Goal: Task Accomplishment & Management: Manage account settings

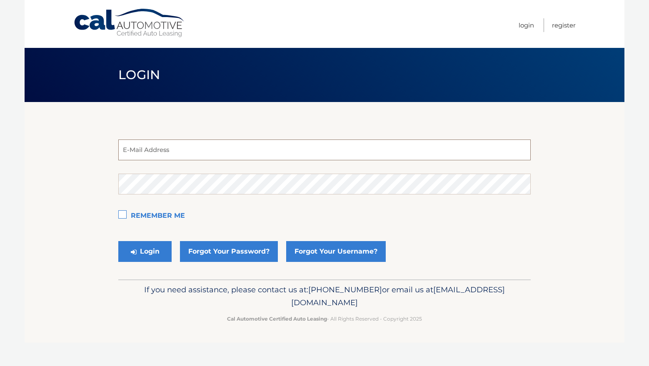
type input "estest@easternstandard.com"
click at [145, 251] on button "Login" at bounding box center [144, 251] width 53 height 21
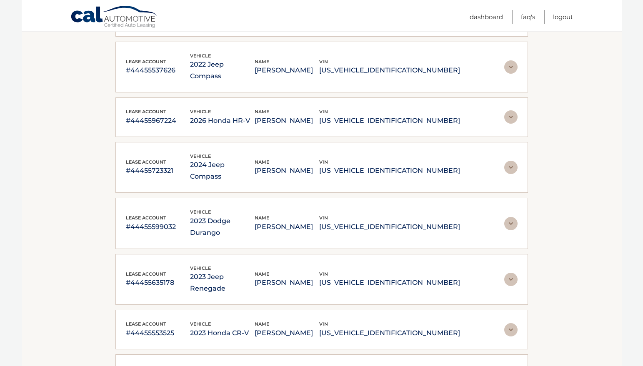
scroll to position [458, 0]
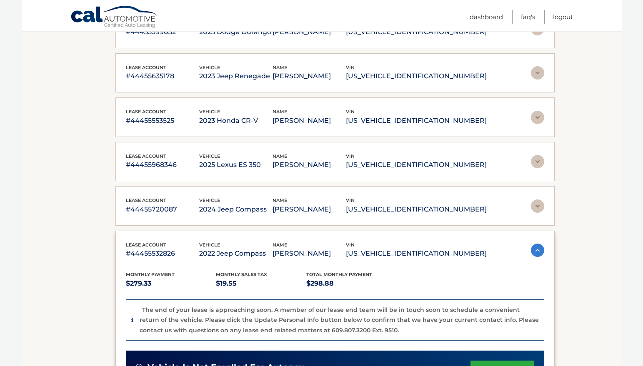
scroll to position [443, 0]
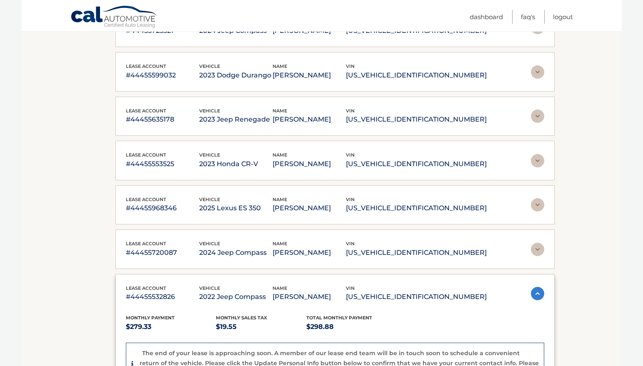
click at [536, 251] on img at bounding box center [537, 249] width 13 height 13
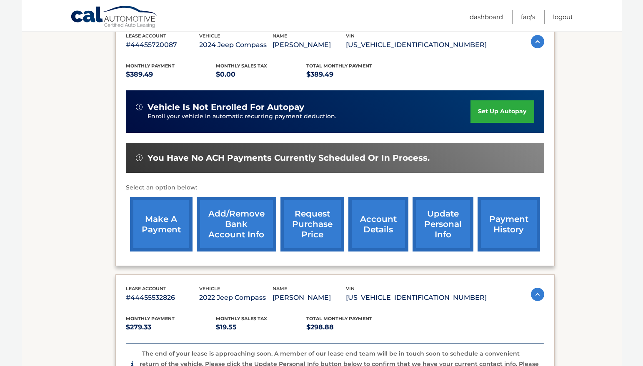
scroll to position [651, 0]
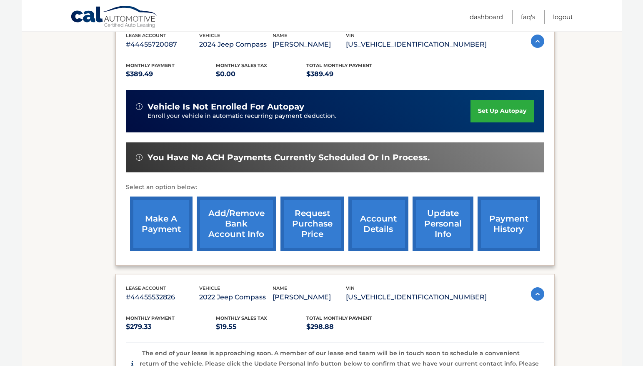
click at [156, 232] on link "make a payment" at bounding box center [161, 224] width 63 height 55
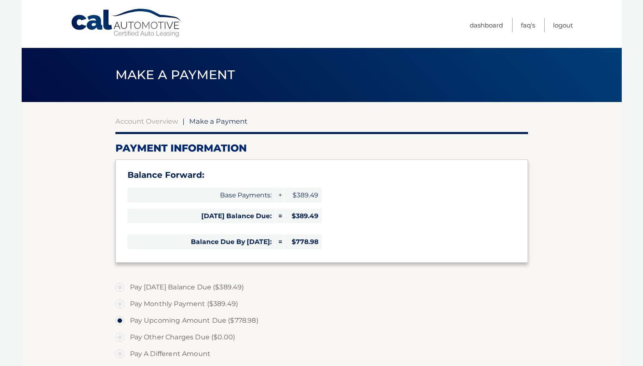
select select "M2FjZmQyMjgtMDRhNy00NTk2LWJiZDEtNzAzMzg1OTZiY2Vl"
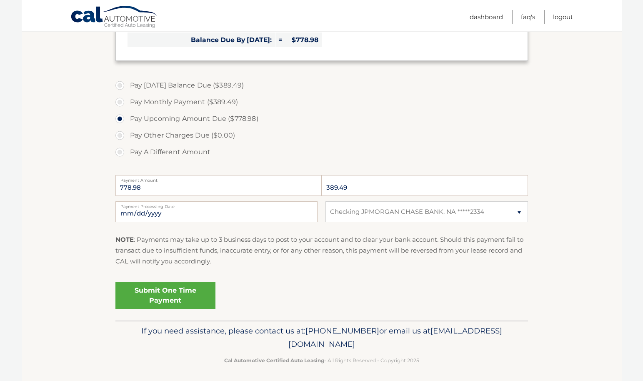
scroll to position [205, 0]
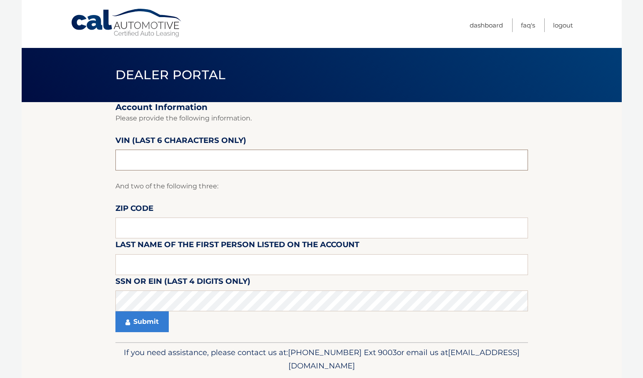
click at [195, 163] on input "text" at bounding box center [321, 160] width 413 height 21
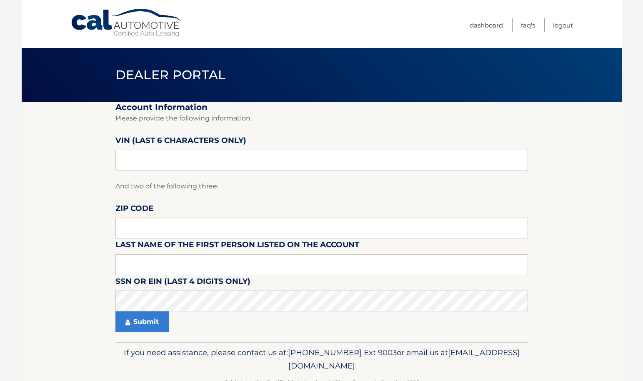
drag, startPoint x: 32, startPoint y: 199, endPoint x: 96, endPoint y: 192, distance: 64.6
click at [32, 199] on section "Account Information Please provide the following information. VIN (last 6 chara…" at bounding box center [322, 222] width 600 height 240
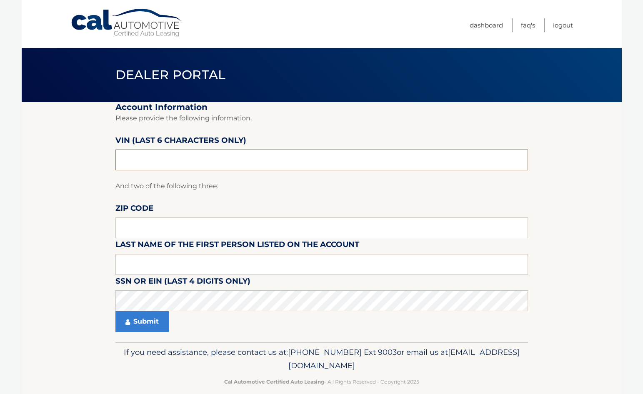
click at [227, 161] on input "text" at bounding box center [321, 160] width 413 height 21
paste input "031234"
type input "031234"
click at [130, 230] on input "text" at bounding box center [321, 228] width 413 height 21
click at [143, 228] on input "text" at bounding box center [321, 228] width 413 height 21
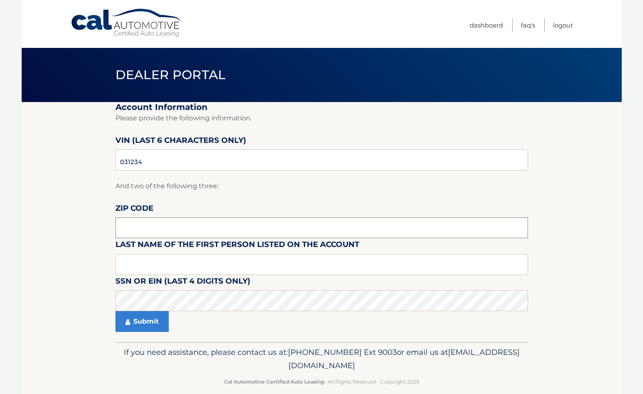
paste input "08077"
type input "08077"
click at [145, 262] on input "text" at bounding box center [321, 264] width 413 height 21
type input "[PERSON_NAME]"
click at [144, 322] on button "Submit" at bounding box center [141, 321] width 53 height 21
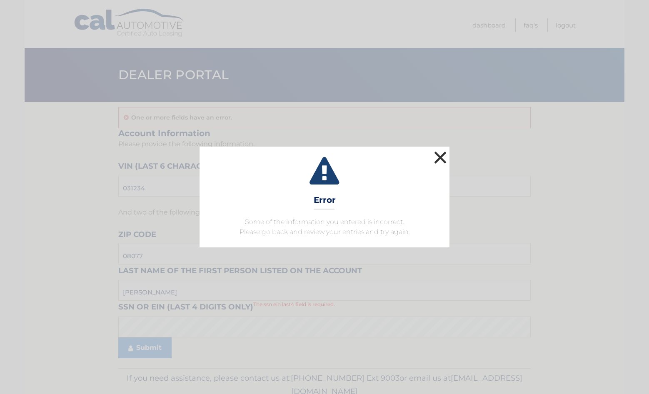
click at [441, 155] on button "×" at bounding box center [440, 157] width 17 height 17
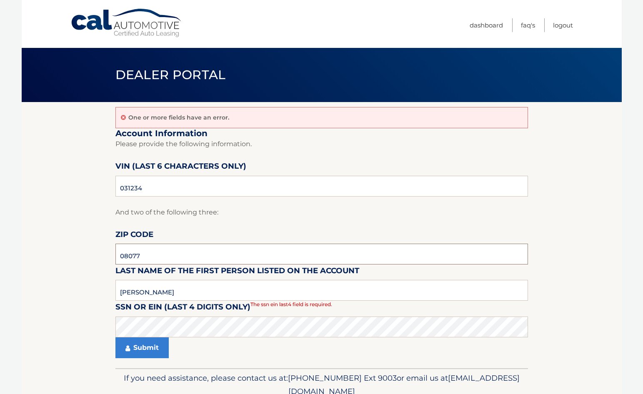
drag, startPoint x: 175, startPoint y: 254, endPoint x: 59, endPoint y: 248, distance: 116.0
click at [59, 248] on section "One or more fields have an error. Account Information Please provide the follow…" at bounding box center [322, 235] width 600 height 266
drag, startPoint x: 195, startPoint y: 290, endPoint x: 66, endPoint y: 288, distance: 128.4
click at [66, 288] on section "One or more fields have an error. Account Information Please provide the follow…" at bounding box center [322, 235] width 600 height 266
click at [146, 350] on button "Submit" at bounding box center [141, 348] width 53 height 21
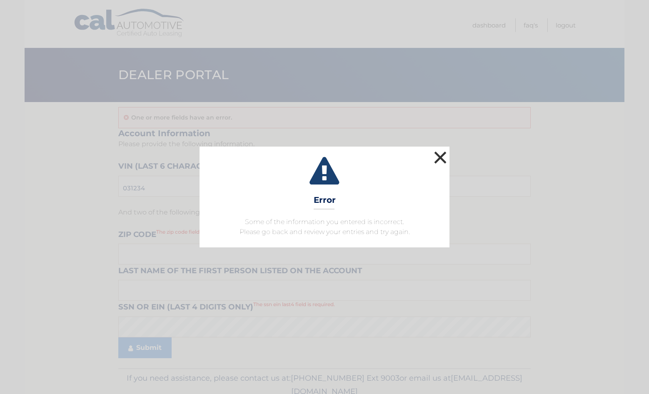
click at [440, 154] on button "×" at bounding box center [440, 157] width 17 height 17
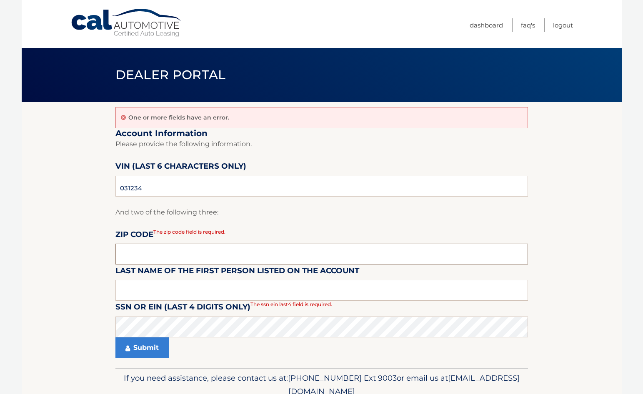
click at [142, 256] on input "text" at bounding box center [321, 254] width 413 height 21
click at [159, 252] on input "text" at bounding box center [321, 254] width 413 height 21
type input "08077"
click at [154, 291] on input "text" at bounding box center [321, 290] width 413 height 21
type input "[PERSON_NAME]"
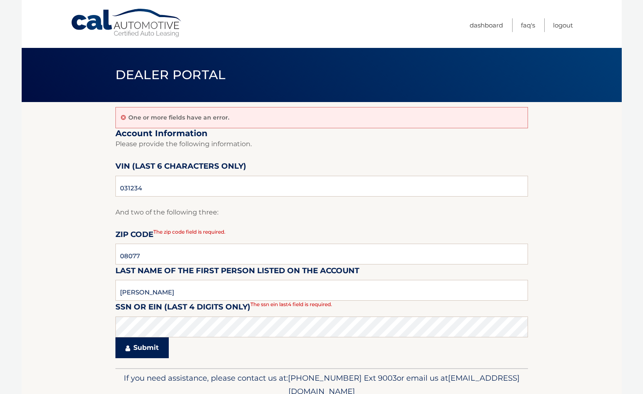
click at [138, 345] on button "Submit" at bounding box center [141, 348] width 53 height 21
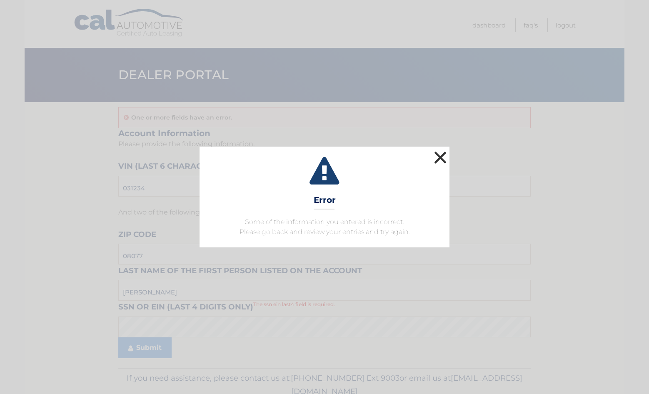
click at [440, 161] on button "×" at bounding box center [440, 157] width 17 height 17
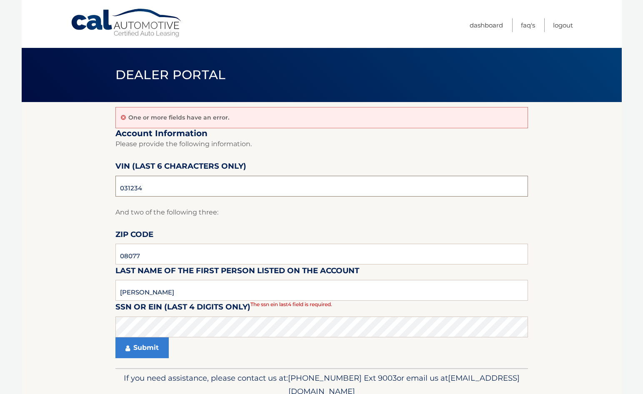
click at [158, 185] on input "031234" at bounding box center [321, 186] width 413 height 21
drag, startPoint x: 171, startPoint y: 186, endPoint x: -35, endPoint y: 177, distance: 205.7
click at [0, 177] on html "Cal Automotive Menu Dashboard FAQ's Logout" at bounding box center [321, 197] width 643 height 394
type input "021234"
drag, startPoint x: 171, startPoint y: 291, endPoint x: 15, endPoint y: 281, distance: 156.2
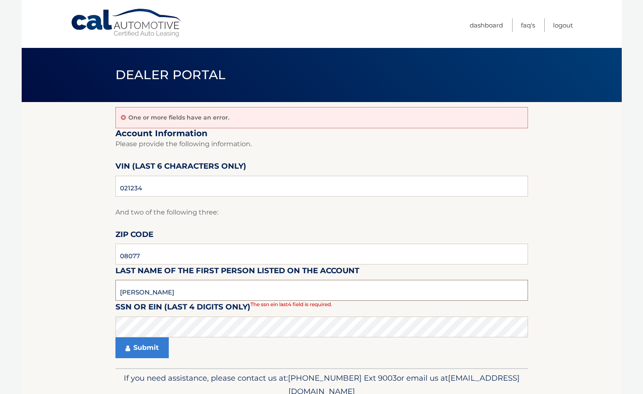
click at [15, 281] on body "Cal Automotive Menu Dashboard FAQ's Logout" at bounding box center [321, 197] width 643 height 394
type input "FUNK"
click at [115, 338] on button "Submit" at bounding box center [141, 348] width 53 height 21
click at [40, 323] on section "One or more fields have an error. Account Information Please provide the follow…" at bounding box center [322, 235] width 600 height 266
drag, startPoint x: 155, startPoint y: 294, endPoint x: 2, endPoint y: 282, distance: 153.1
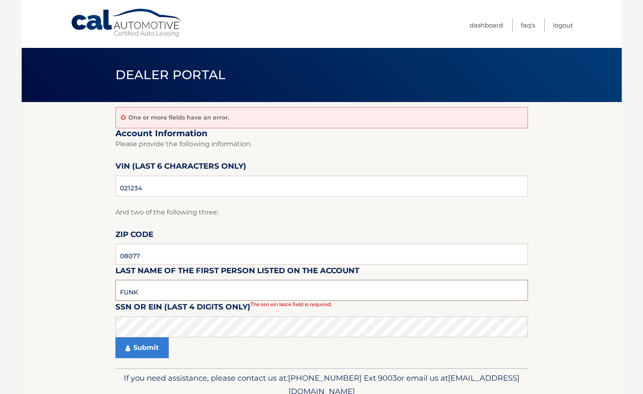
click at [2, 282] on body "Cal Automotive Menu Dashboard FAQ's Logout" at bounding box center [321, 197] width 643 height 394
click at [136, 347] on button "Submit" at bounding box center [141, 348] width 53 height 21
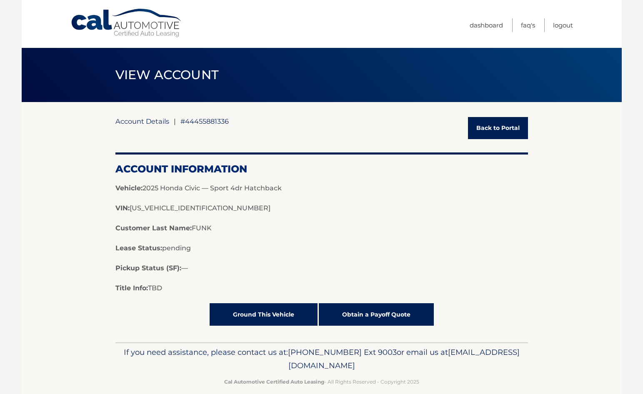
click at [484, 125] on link "Back to Portal" at bounding box center [498, 128] width 60 height 22
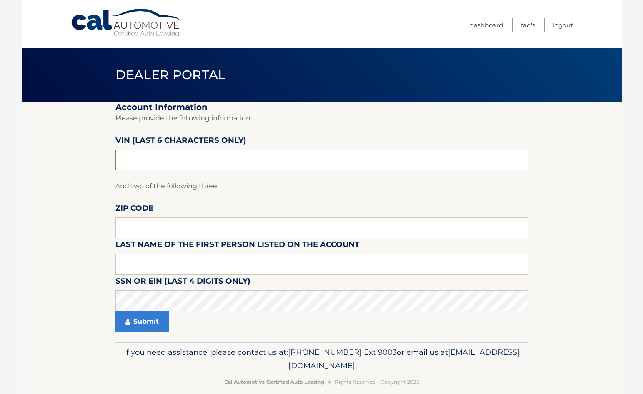
click at [195, 155] on input "text" at bounding box center [321, 160] width 413 height 21
click at [175, 154] on input "text" at bounding box center [321, 160] width 413 height 21
paste input "661234"
type input "661234"
click at [153, 228] on input "text" at bounding box center [321, 228] width 413 height 21
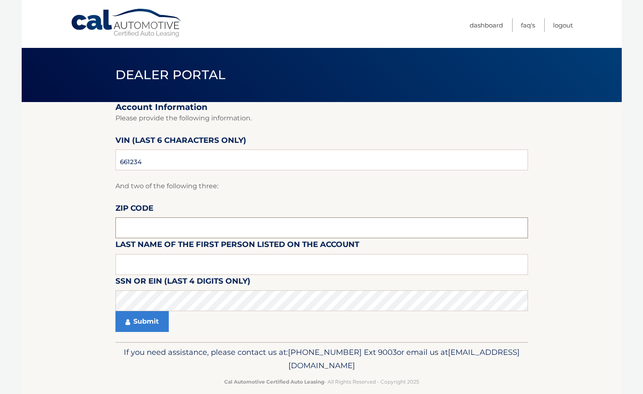
click at [205, 230] on input "text" at bounding box center [321, 228] width 413 height 21
type input "14701"
click at [149, 263] on input "text" at bounding box center [321, 264] width 413 height 21
type input "[PERSON_NAME]"
click at [138, 325] on button "Submit" at bounding box center [141, 321] width 53 height 21
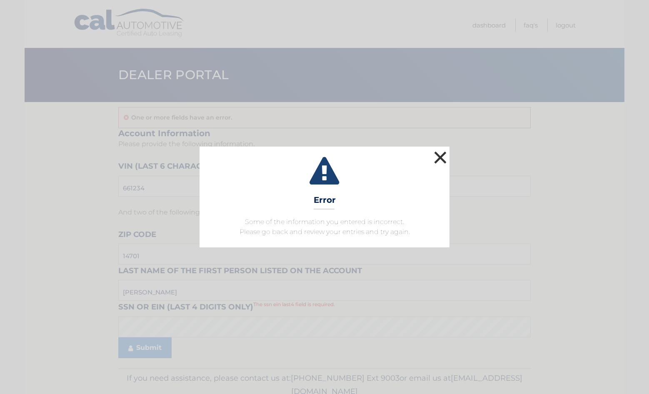
click at [438, 159] on button "×" at bounding box center [440, 157] width 17 height 17
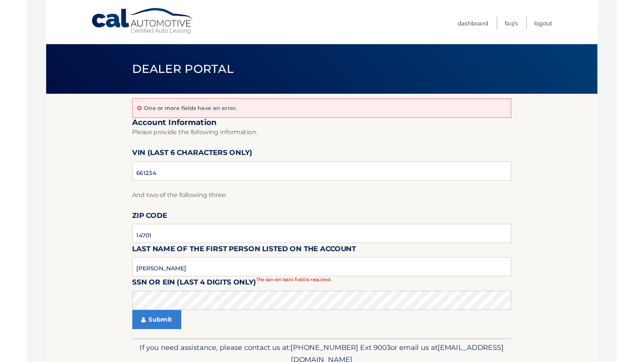
scroll to position [38, 0]
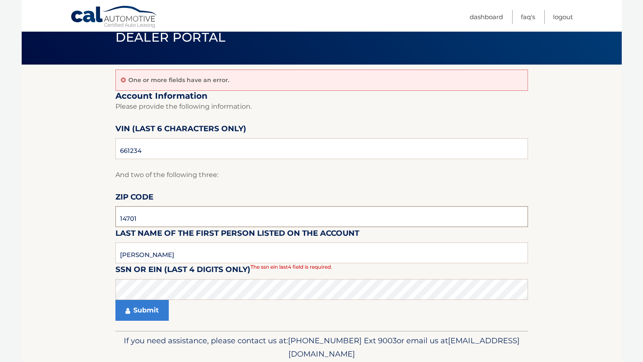
drag, startPoint x: 148, startPoint y: 218, endPoint x: 59, endPoint y: 207, distance: 89.5
click at [59, 207] on section "One or more fields have an error. Account Information Please provide the follow…" at bounding box center [322, 198] width 600 height 266
click at [145, 312] on button "Submit" at bounding box center [141, 310] width 53 height 21
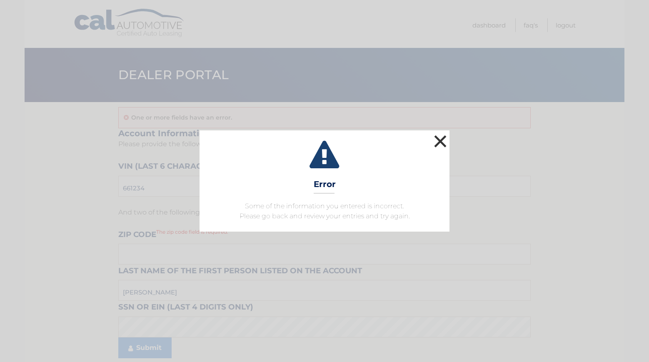
click at [441, 143] on button "×" at bounding box center [440, 141] width 17 height 17
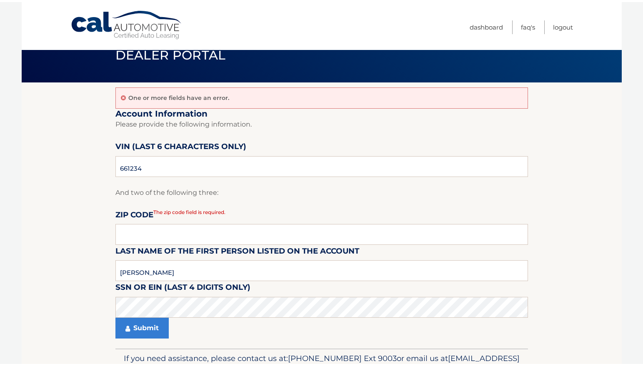
scroll to position [42, 0]
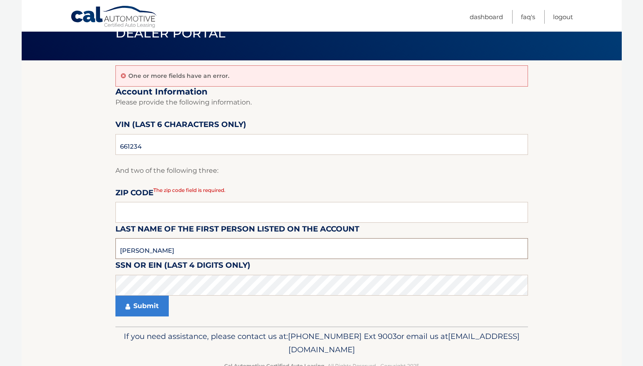
drag, startPoint x: 170, startPoint y: 251, endPoint x: 35, endPoint y: 238, distance: 135.7
click at [35, 238] on section "One or more fields have an error. Account Information Please provide the follow…" at bounding box center [322, 193] width 600 height 266
click at [120, 212] on input "text" at bounding box center [321, 212] width 413 height 21
click at [164, 214] on input "text" at bounding box center [321, 212] width 413 height 21
type input "14701"
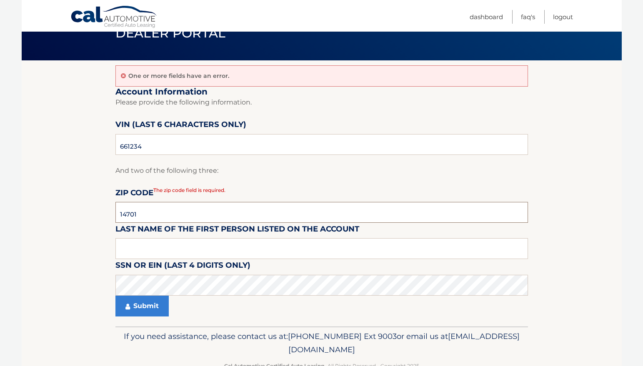
click at [115, 296] on button "Submit" at bounding box center [141, 306] width 53 height 21
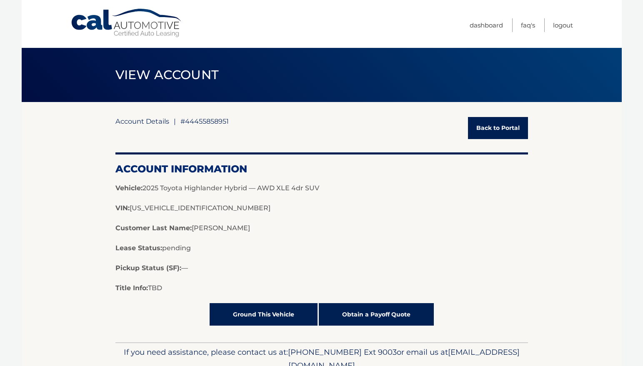
click at [518, 130] on link "Back to Portal" at bounding box center [498, 128] width 60 height 22
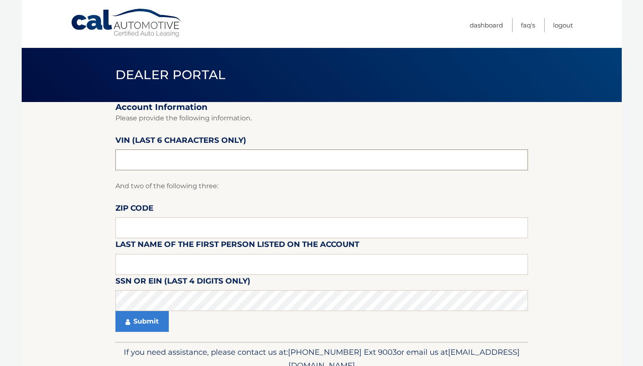
click at [166, 154] on input "text" at bounding box center [321, 160] width 413 height 21
click at [140, 157] on input "text" at bounding box center [321, 160] width 413 height 21
type input "661234"
click at [130, 228] on input "text" at bounding box center [321, 228] width 413 height 21
click at [173, 225] on input "text" at bounding box center [321, 228] width 413 height 21
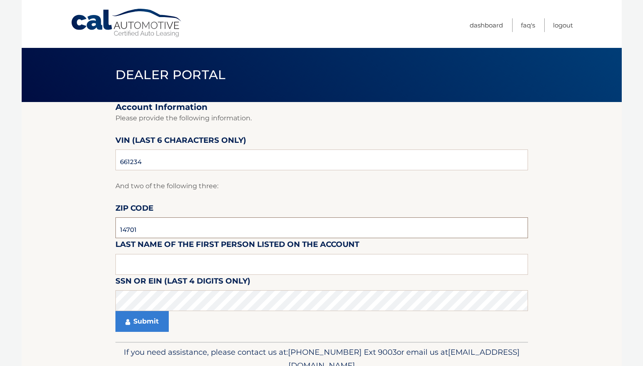
type input "14701"
click at [146, 265] on input "text" at bounding box center [321, 264] width 413 height 21
type input "HURST"
click at [147, 324] on button "Submit" at bounding box center [141, 321] width 53 height 21
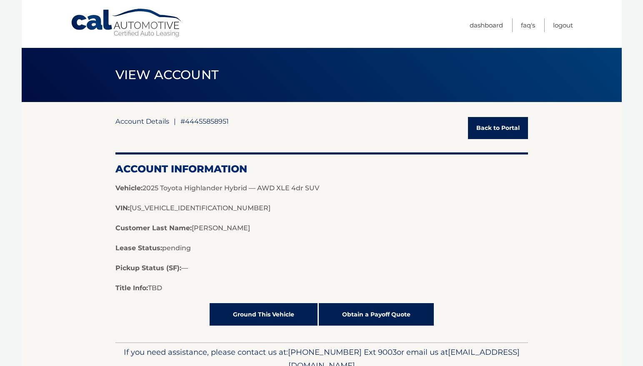
click at [59, 252] on section "Account Details | #44455858951 Back to Portal Account Information Vehicle: 2025…" at bounding box center [322, 222] width 600 height 240
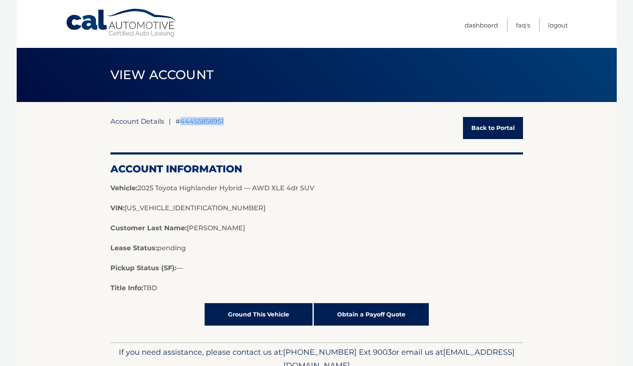
drag, startPoint x: 223, startPoint y: 123, endPoint x: 182, endPoint y: 124, distance: 41.7
click at [182, 124] on span "#44455858951" at bounding box center [199, 121] width 48 height 8
copy span "44455858951"
drag, startPoint x: 109, startPoint y: 265, endPoint x: 217, endPoint y: 266, distance: 108.0
click at [217, 266] on section "Account Details | #44455858951 Back to Portal Account Information Vehicle: 2025…" at bounding box center [317, 222] width 600 height 240
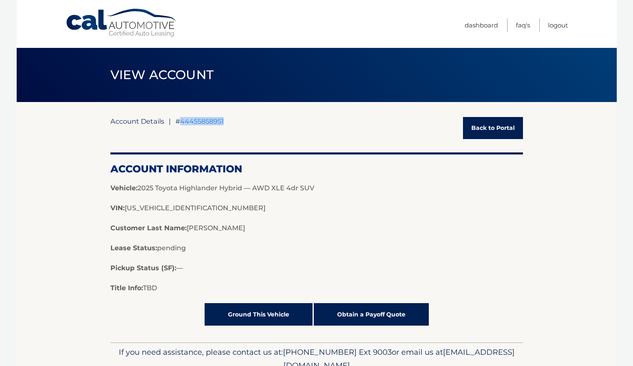
click at [321, 271] on p "Pickup Status (SF): —" at bounding box center [316, 268] width 413 height 10
drag, startPoint x: 110, startPoint y: 267, endPoint x: 186, endPoint y: 272, distance: 76.4
click at [186, 272] on p "Pickup Status (SF): —" at bounding box center [316, 268] width 413 height 10
copy p "Pickup Status (SF): —"
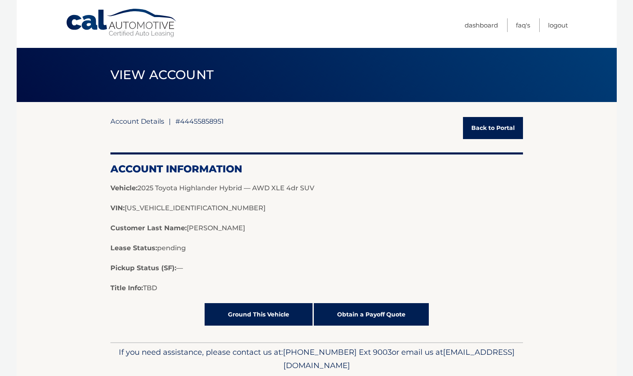
click at [154, 249] on strong "Lease Status:" at bounding box center [133, 248] width 47 height 8
click at [357, 317] on link "Obtain a Payoff Quote" at bounding box center [371, 314] width 115 height 23
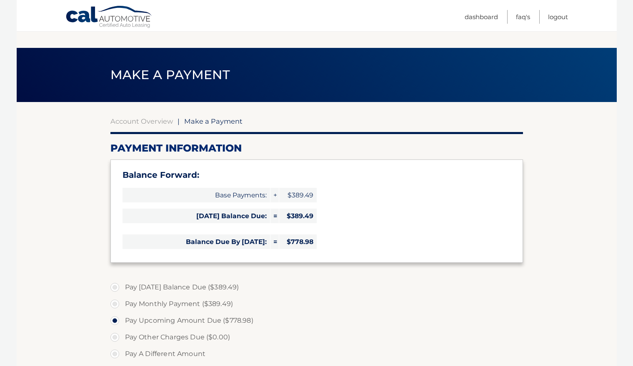
select select "M2FjZmQyMjgtMDRhNy00NTk2LWJiZDEtNzAzMzg1OTZiY2Vl"
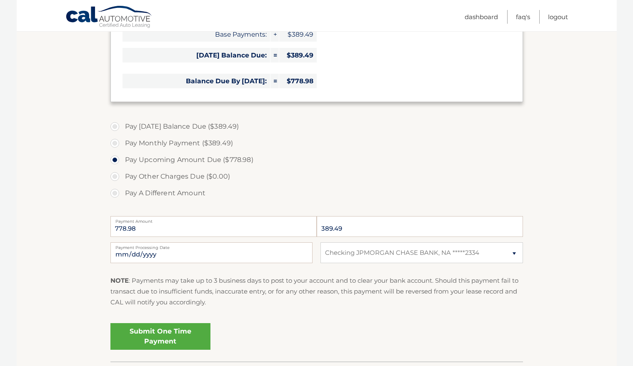
scroll to position [42, 0]
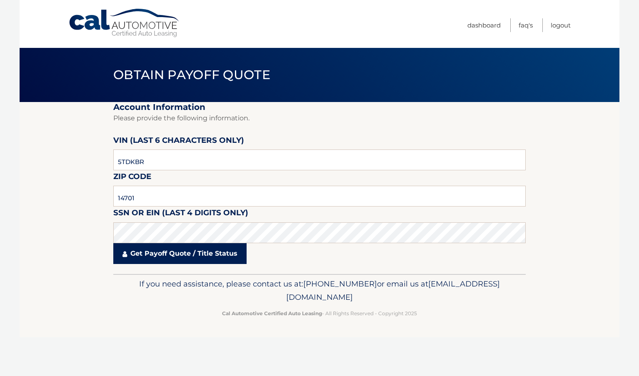
click at [179, 254] on link "Get Payoff Quote / Title Status" at bounding box center [179, 253] width 133 height 21
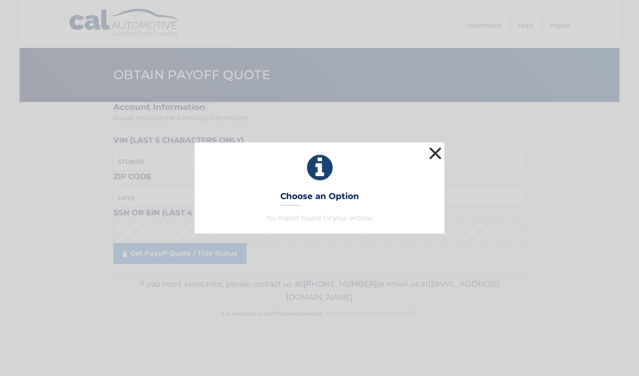
click at [440, 154] on button "×" at bounding box center [435, 153] width 17 height 17
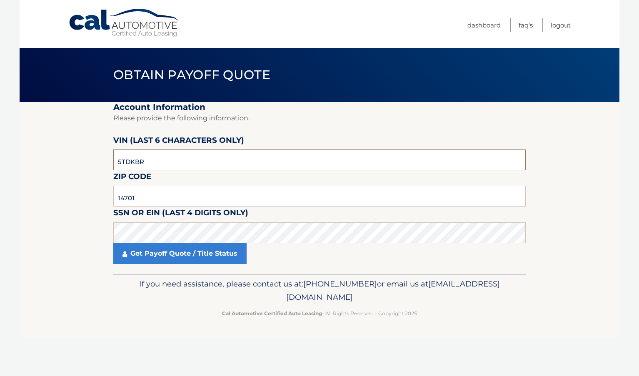
drag, startPoint x: 155, startPoint y: 159, endPoint x: 63, endPoint y: 158, distance: 92.1
click at [63, 158] on section "Account Information Please provide the following information. VIN (last 6 chara…" at bounding box center [320, 188] width 600 height 172
click at [141, 191] on input "14701" at bounding box center [319, 196] width 413 height 21
drag, startPoint x: 159, startPoint y: 159, endPoint x: -5, endPoint y: 157, distance: 164.2
click at [0, 157] on html "Cal Automotive Menu Dashboard FAQ's Logout ×" at bounding box center [319, 188] width 639 height 376
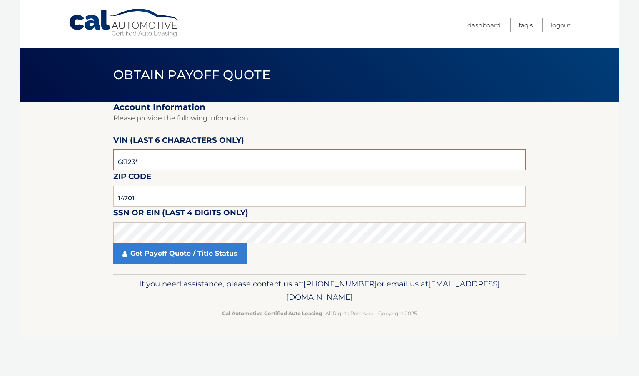
type input "661234"
click at [172, 191] on input "14701" at bounding box center [319, 196] width 413 height 21
drag, startPoint x: 159, startPoint y: 196, endPoint x: 42, endPoint y: 194, distance: 116.7
click at [39, 197] on section "Account Information Please provide the following information. VIN (last 6 chara…" at bounding box center [320, 188] width 600 height 172
click at [147, 197] on input "14701" at bounding box center [319, 196] width 413 height 21
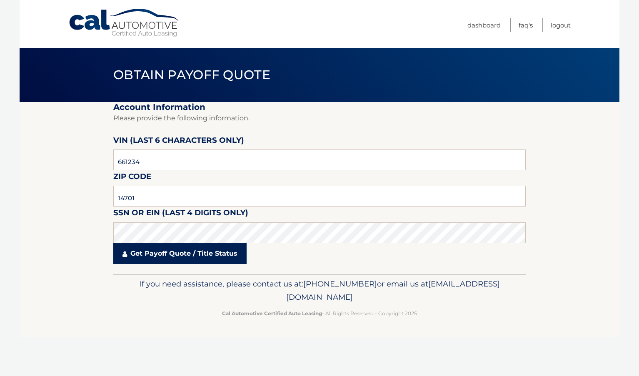
click at [139, 253] on link "Get Payoff Quote / Title Status" at bounding box center [179, 253] width 133 height 21
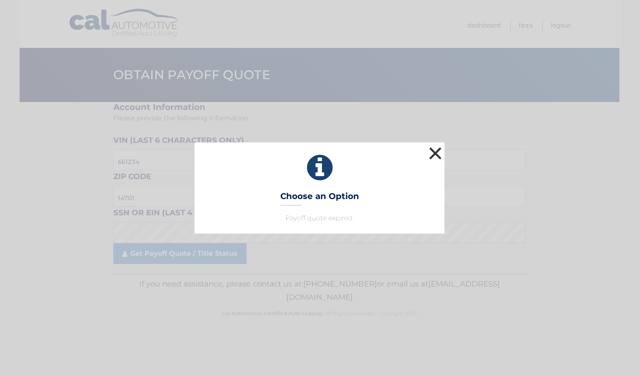
click at [433, 152] on button "×" at bounding box center [435, 153] width 17 height 17
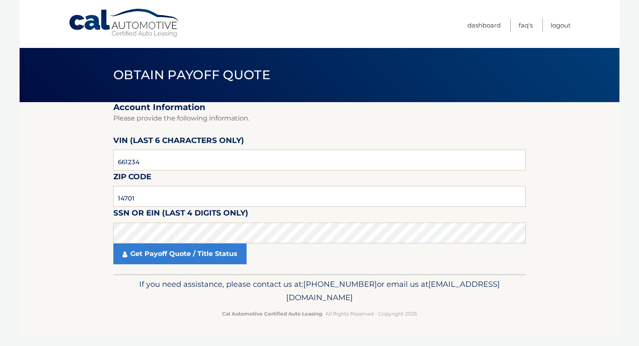
click at [112, 30] on link "Cal Automotive" at bounding box center [124, 23] width 113 height 30
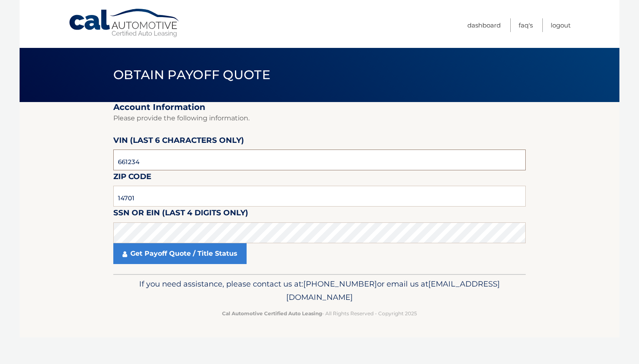
drag, startPoint x: 147, startPoint y: 162, endPoint x: 91, endPoint y: 165, distance: 55.9
click at [91, 165] on section "Account Information Please provide the following information. VIN (last 6 chara…" at bounding box center [320, 188] width 600 height 172
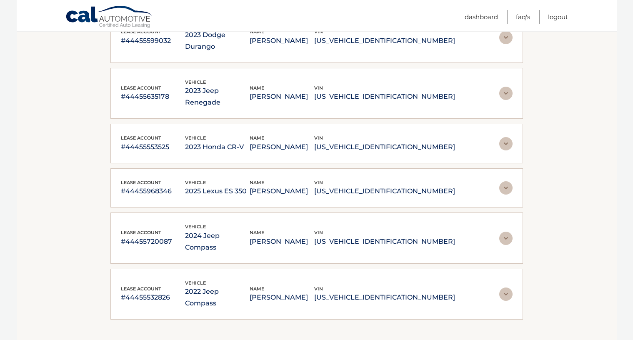
scroll to position [542, 0]
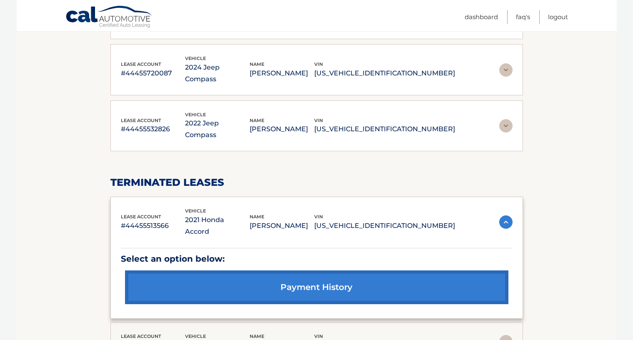
scroll to position [750, 0]
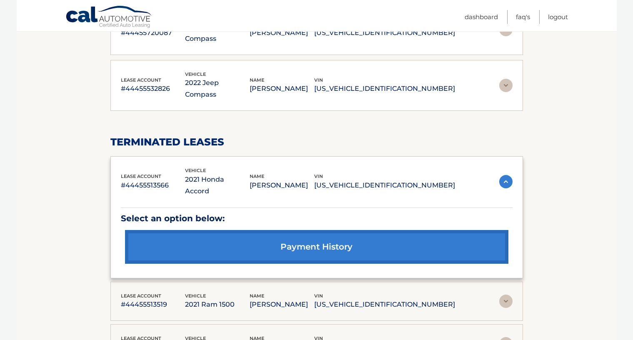
click at [507, 295] on img at bounding box center [505, 301] width 13 height 13
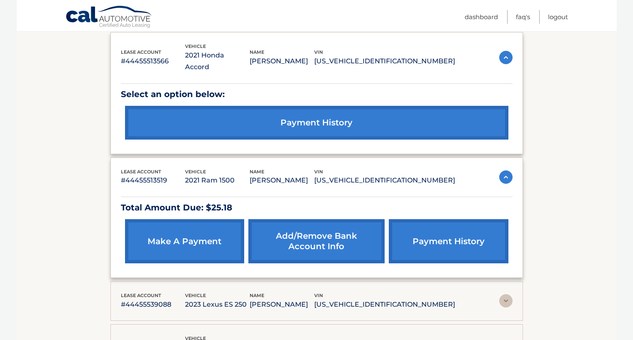
scroll to position [875, 0]
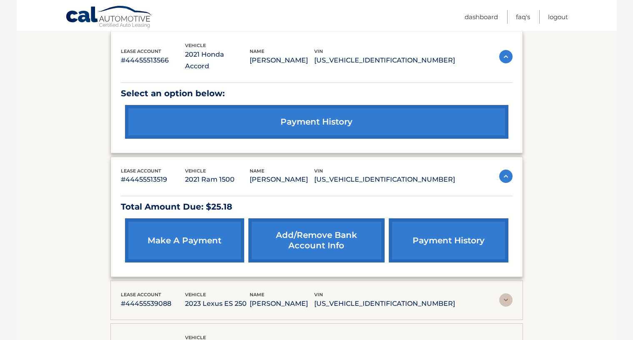
click at [505, 293] on img at bounding box center [505, 299] width 13 height 13
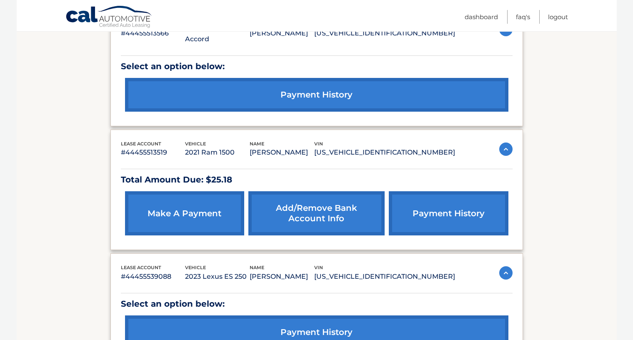
scroll to position [917, 0]
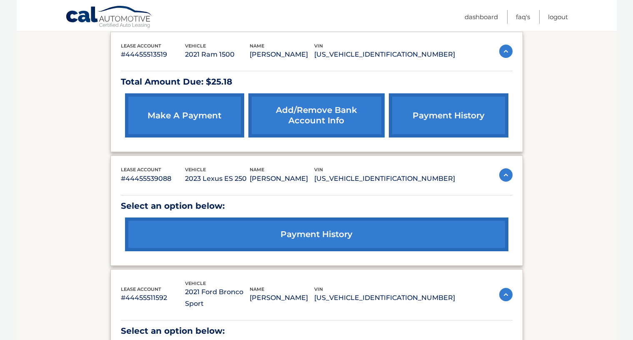
scroll to position [1042, 0]
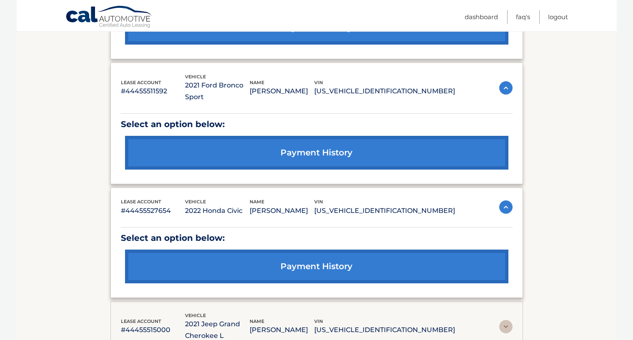
scroll to position [1209, 0]
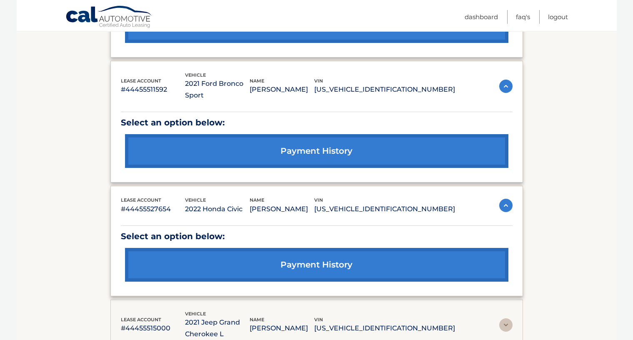
click at [500, 318] on img at bounding box center [505, 324] width 13 height 13
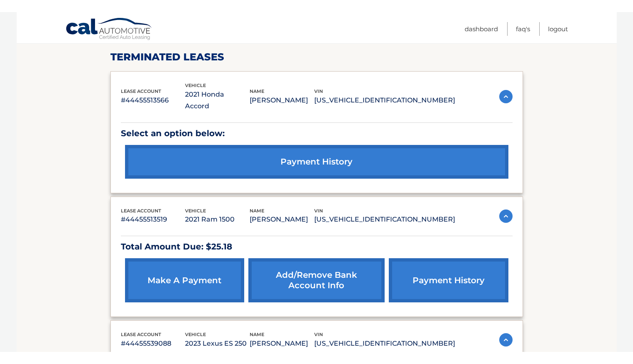
scroll to position [667, 0]
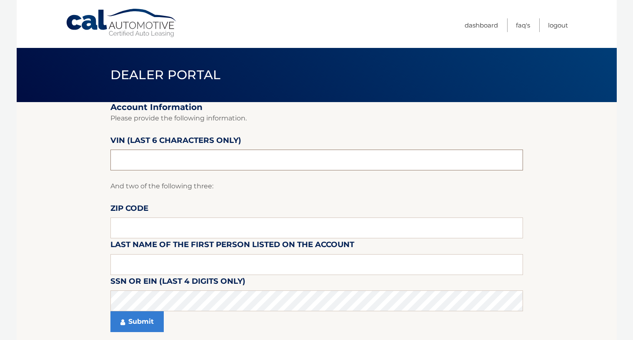
drag, startPoint x: 195, startPoint y: 159, endPoint x: -89, endPoint y: 158, distance: 284.3
click at [0, 158] on html "Cal Automotive Menu Dashboard FAQ's Logout" at bounding box center [316, 170] width 633 height 340
type input "661234"
click at [261, 232] on input "text" at bounding box center [316, 228] width 413 height 21
click at [260, 230] on input "text" at bounding box center [316, 228] width 413 height 21
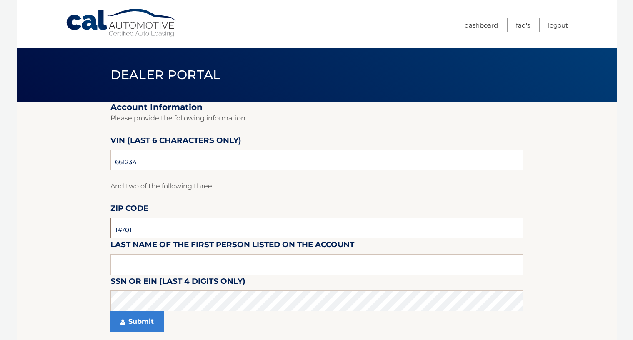
type input "14701"
click at [52, 294] on section "Account Information Please provide the following information. VIN (last 6 chara…" at bounding box center [317, 222] width 600 height 240
click at [134, 324] on button "Submit" at bounding box center [136, 321] width 53 height 21
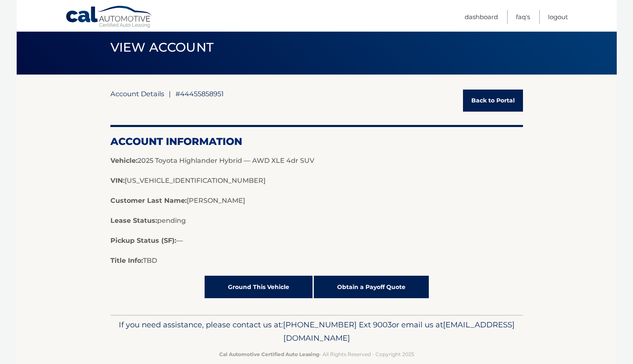
scroll to position [38, 0]
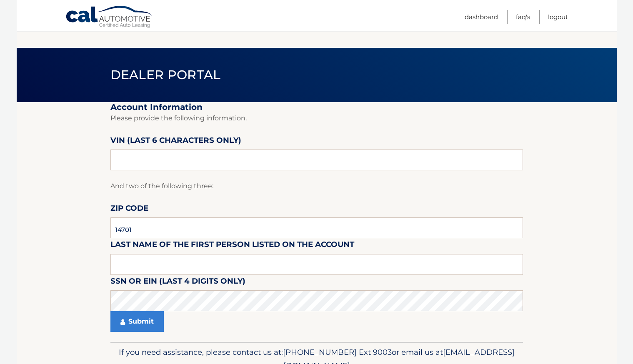
scroll to position [41, 0]
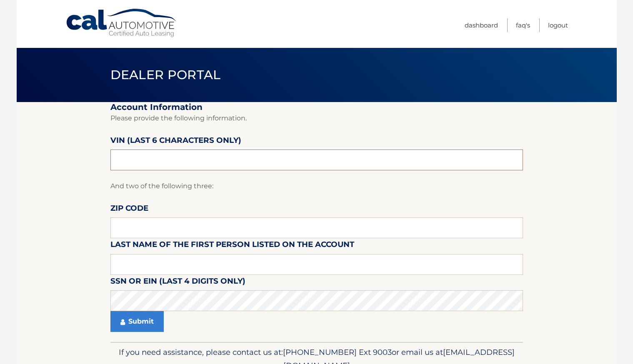
click at [129, 150] on input "text" at bounding box center [316, 160] width 413 height 21
drag, startPoint x: 142, startPoint y: 159, endPoint x: 50, endPoint y: 156, distance: 92.6
click at [53, 155] on section "Account Information Please provide the following information. VIN (last 6 chara…" at bounding box center [317, 222] width 600 height 240
paste input "661234"
type input "661234"
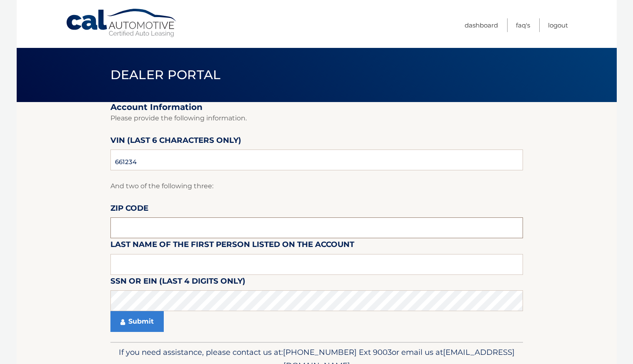
drag, startPoint x: 146, startPoint y: 229, endPoint x: 151, endPoint y: 189, distance: 40.0
click at [146, 229] on input "text" at bounding box center [316, 228] width 413 height 21
type input "14701"
click at [110, 311] on button "Submit" at bounding box center [136, 321] width 53 height 21
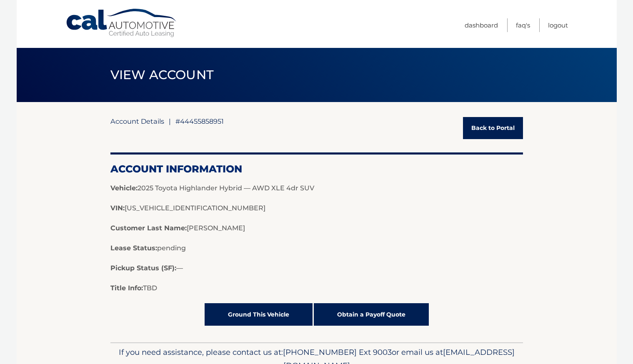
click at [241, 312] on link "Ground This Vehicle" at bounding box center [259, 314] width 108 height 23
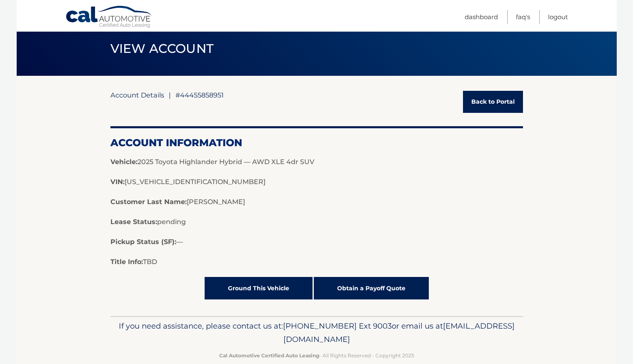
scroll to position [41, 0]
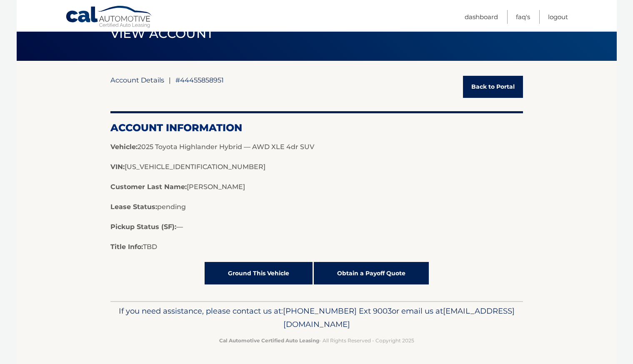
click at [497, 85] on link "Back to Portal" at bounding box center [493, 87] width 60 height 22
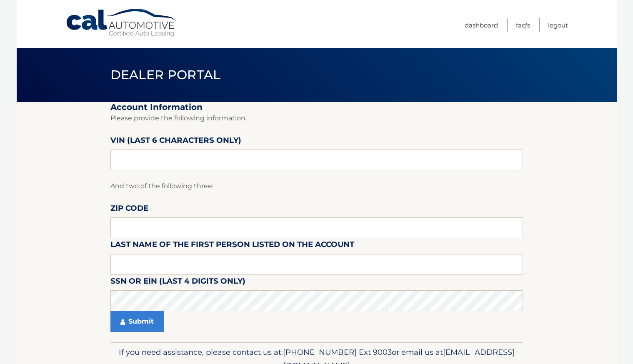
click at [138, 28] on link "Cal Automotive" at bounding box center [121, 23] width 113 height 30
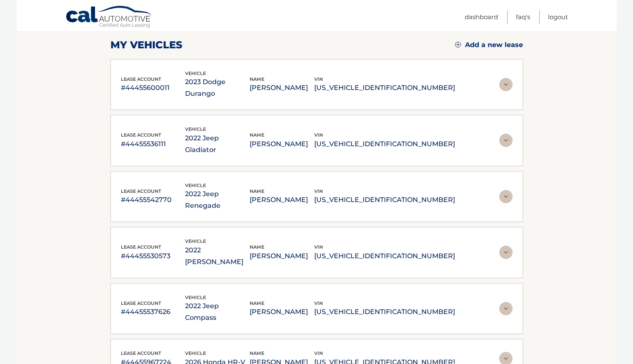
scroll to position [83, 0]
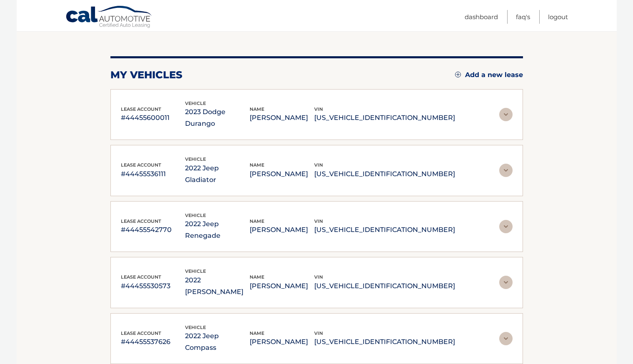
click at [438, 112] on p "1C4SDJCT4PC559102" at bounding box center [384, 118] width 141 height 12
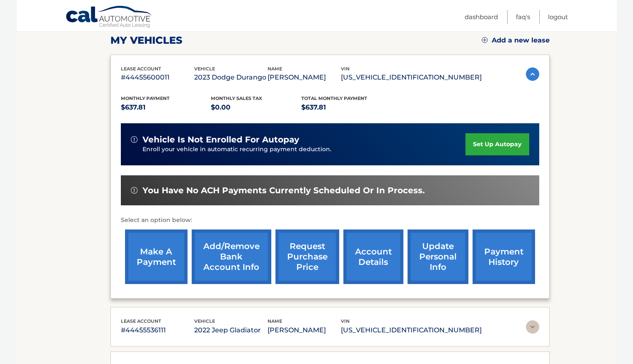
scroll to position [167, 0]
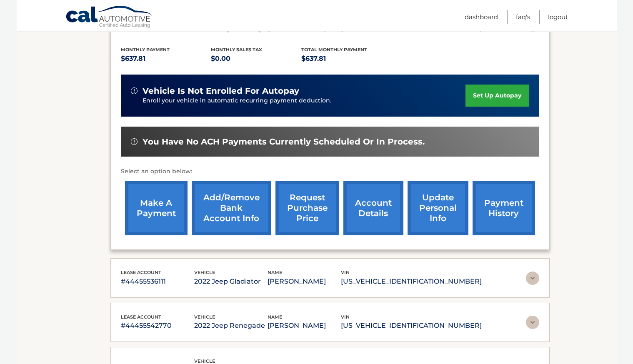
click at [426, 206] on link "update personal info" at bounding box center [438, 208] width 61 height 55
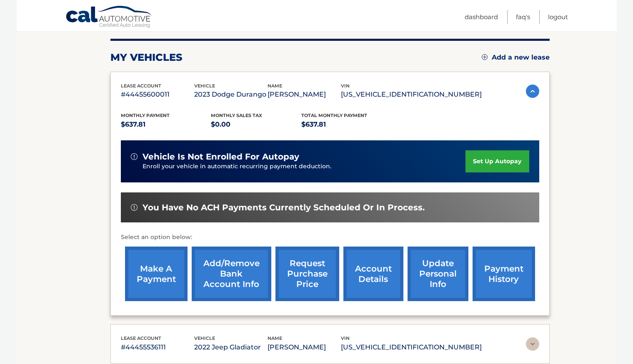
scroll to position [125, 0]
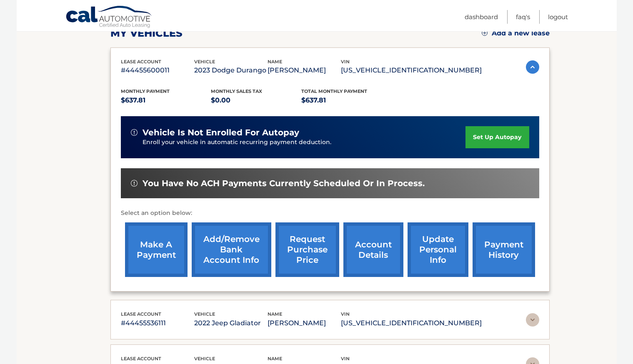
click at [240, 257] on link "Add/Remove bank account info" at bounding box center [232, 250] width 80 height 55
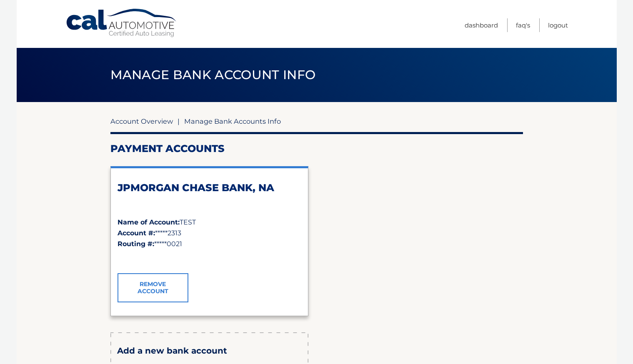
click at [160, 122] on link "Account Overview" at bounding box center [141, 121] width 63 height 8
click at [121, 123] on link "Account Overview" at bounding box center [141, 121] width 63 height 8
click at [140, 119] on link "Account Overview" at bounding box center [141, 121] width 63 height 8
click at [77, 249] on section "Account Overview | Manage Bank Accounts Info Payment Accounts JPMORGAN CHASE BA…" at bounding box center [317, 284] width 600 height 364
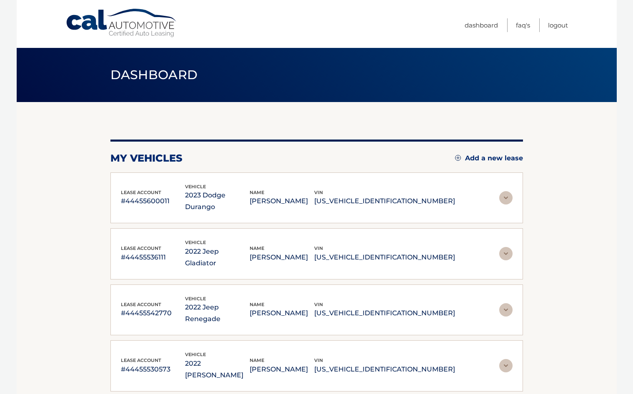
click at [511, 191] on img at bounding box center [505, 197] width 13 height 13
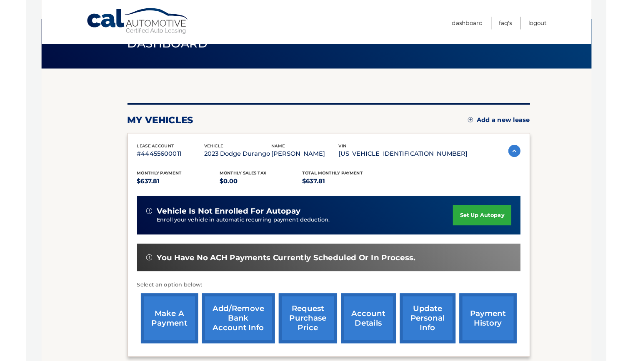
scroll to position [83, 0]
